Goal: Task Accomplishment & Management: Understand process/instructions

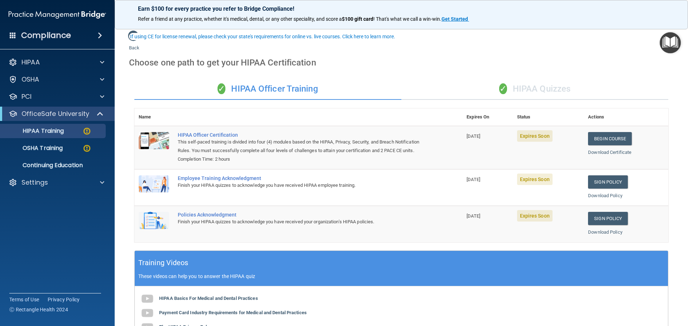
scroll to position [37, 0]
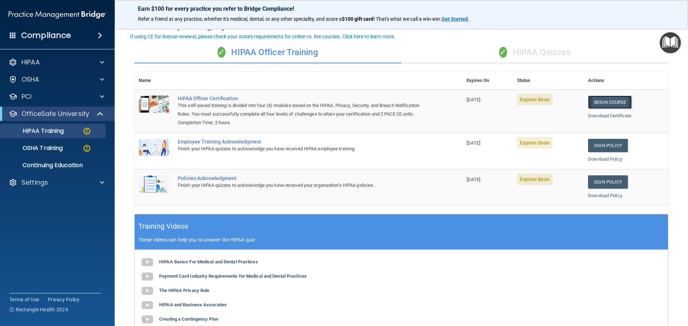
click at [610, 100] on link "Begin Course" at bounding box center [610, 102] width 44 height 13
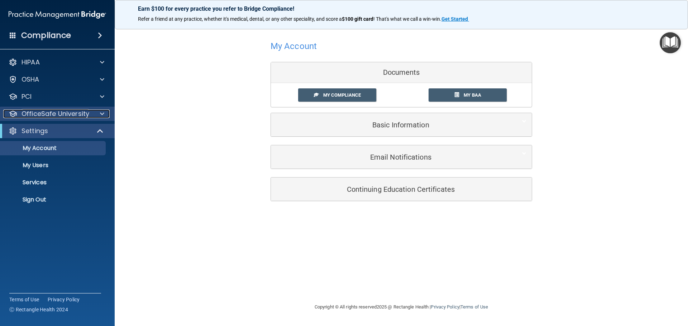
click at [106, 112] on div at bounding box center [101, 114] width 18 height 9
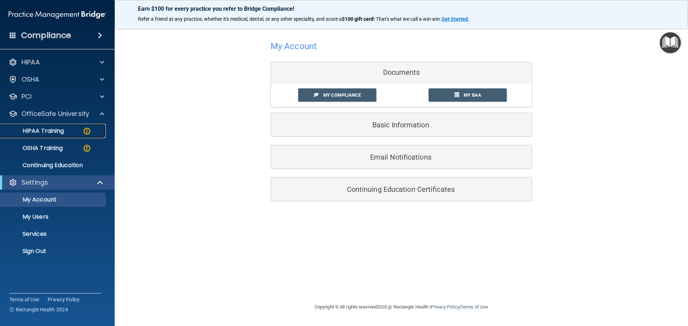
click at [68, 130] on div "HIPAA Training" at bounding box center [54, 131] width 98 height 7
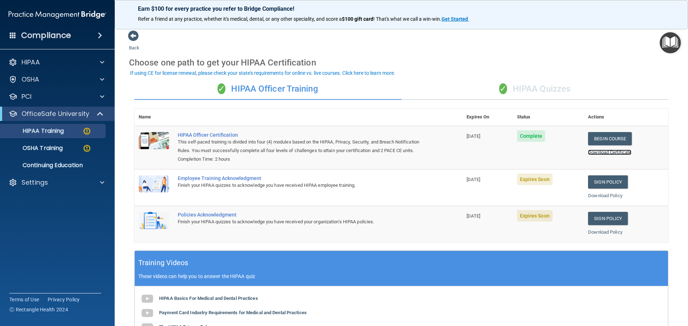
click at [603, 151] on link "Download Certificate" at bounding box center [609, 152] width 43 height 5
click at [612, 188] on link "Sign Policy" at bounding box center [608, 182] width 40 height 13
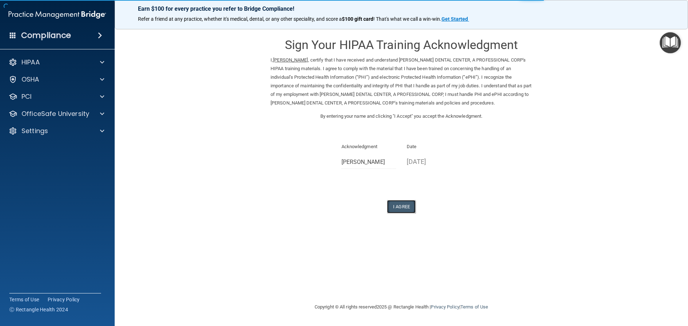
click at [406, 206] on button "I Agree" at bounding box center [401, 206] width 29 height 13
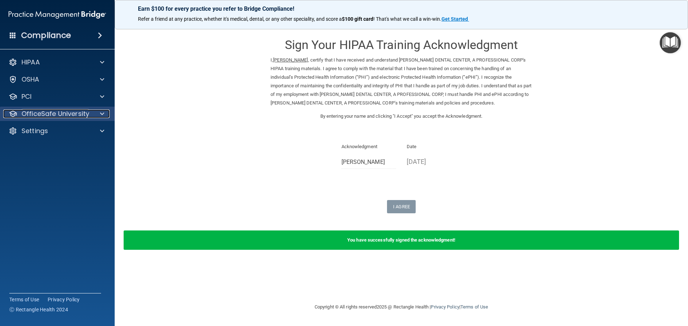
click at [97, 115] on div at bounding box center [101, 114] width 18 height 9
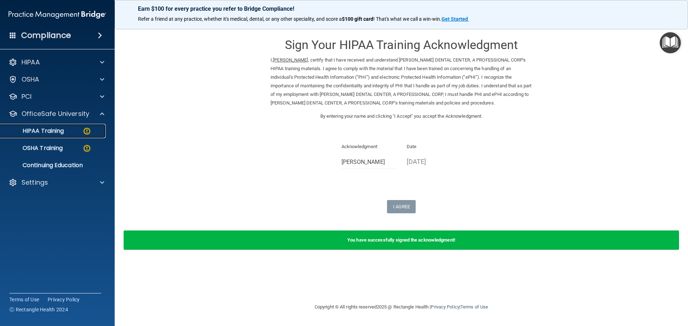
click at [77, 131] on div "HIPAA Training" at bounding box center [54, 131] width 98 height 7
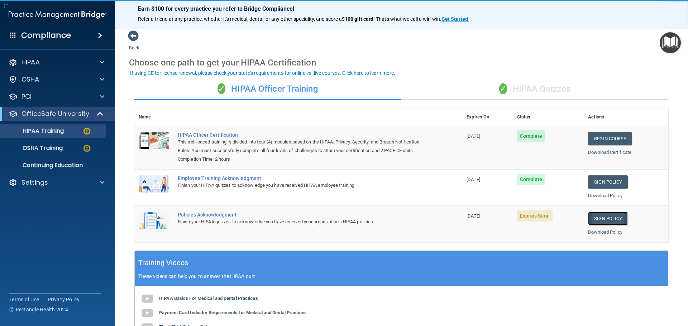
click at [607, 225] on link "Sign Policy" at bounding box center [608, 218] width 40 height 13
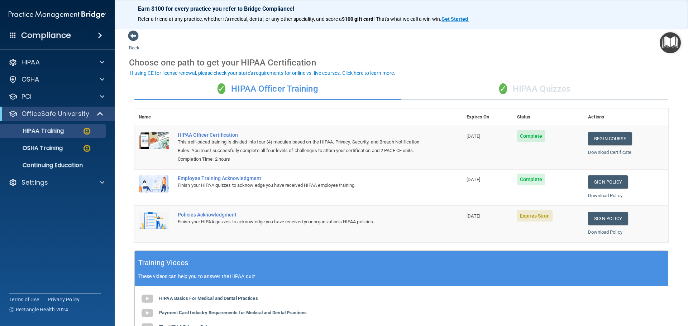
drag, startPoint x: 128, startPoint y: 62, endPoint x: 327, endPoint y: 65, distance: 199.6
click at [327, 65] on main "Back Choose one path to get your HIPAA Certification ✓ HIPAA Officer Training ✓…" at bounding box center [401, 174] width 573 height 303
click at [221, 34] on div "Back Choose one path to get your HIPAA Certification ✓ HIPAA Officer Training ✓…" at bounding box center [401, 237] width 545 height 415
drag, startPoint x: 129, startPoint y: 63, endPoint x: 444, endPoint y: 71, distance: 314.7
click at [444, 71] on div "Choose one path to get your HIPAA Certification" at bounding box center [401, 62] width 545 height 21
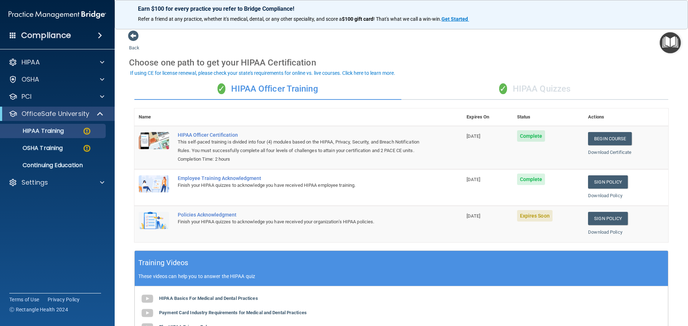
click at [426, 46] on div "Back Choose one path to get your HIPAA Certification ✓ HIPAA Officer Training ✓…" at bounding box center [401, 237] width 545 height 415
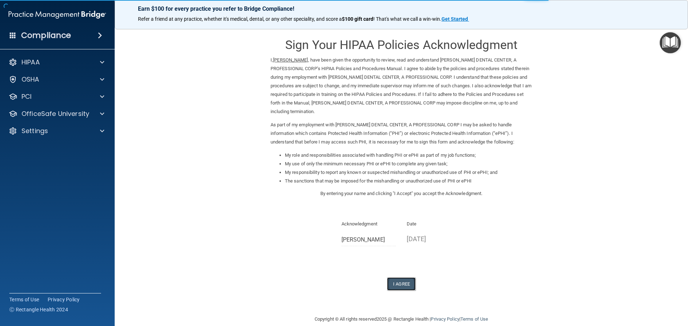
click at [407, 288] on button "I Agree" at bounding box center [401, 284] width 29 height 13
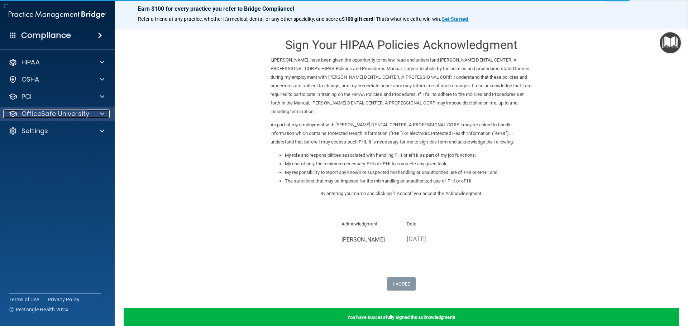
click at [89, 113] on div "OfficeSafe University" at bounding box center [47, 114] width 89 height 9
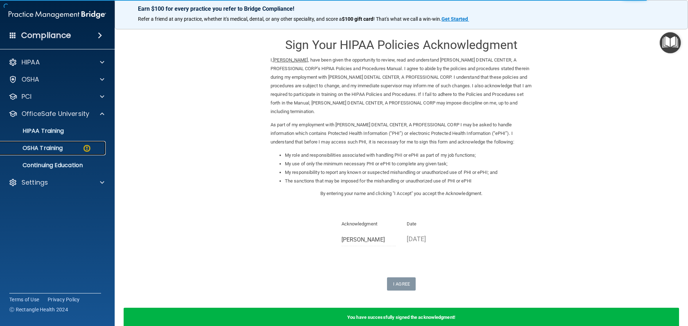
click at [75, 149] on div "OSHA Training" at bounding box center [54, 148] width 98 height 7
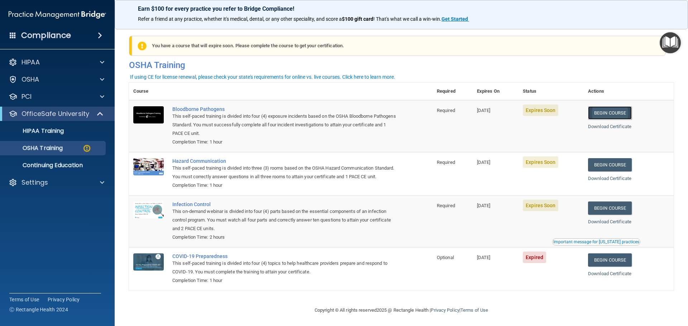
click at [609, 114] on link "Begin Course" at bounding box center [610, 112] width 44 height 13
